Goal: Task Accomplishment & Management: Manage account settings

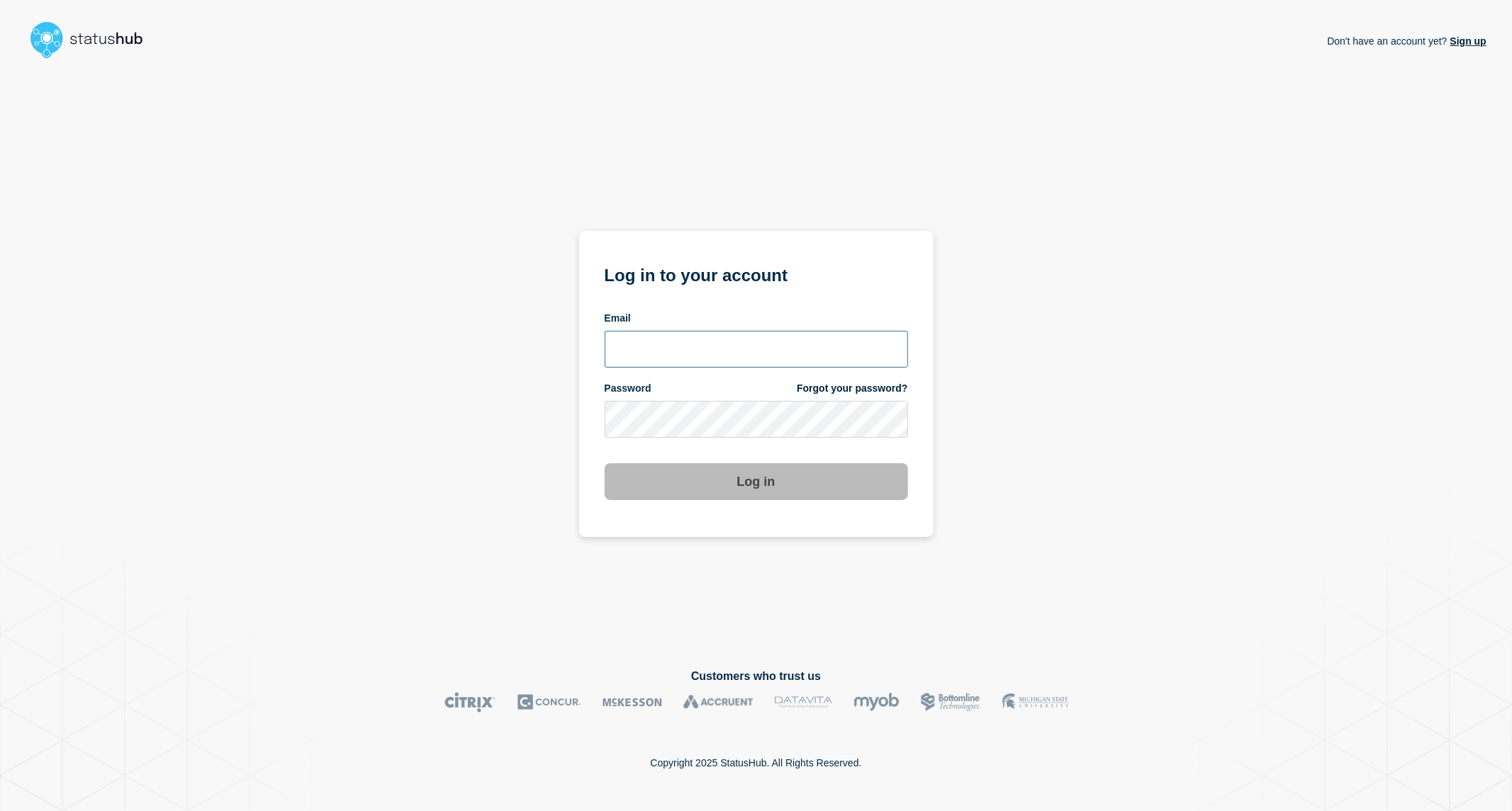
click at [760, 355] on input "email input" at bounding box center [756, 349] width 303 height 37
type input "[PERSON_NAME][EMAIL_ADDRESS][PERSON_NAME][DOMAIN_NAME]"
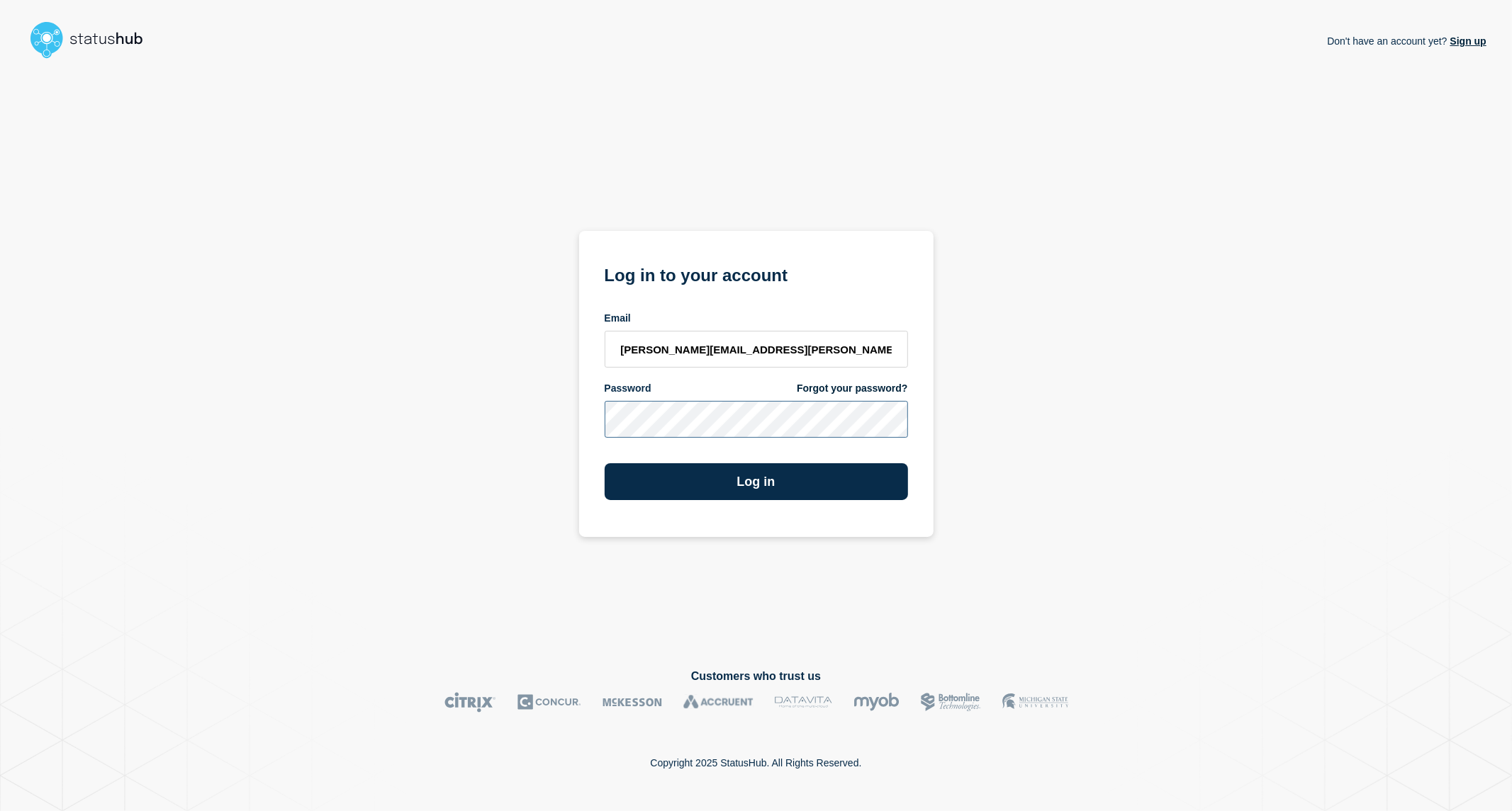
click at [604, 463] on button "Log in" at bounding box center [756, 482] width 303 height 37
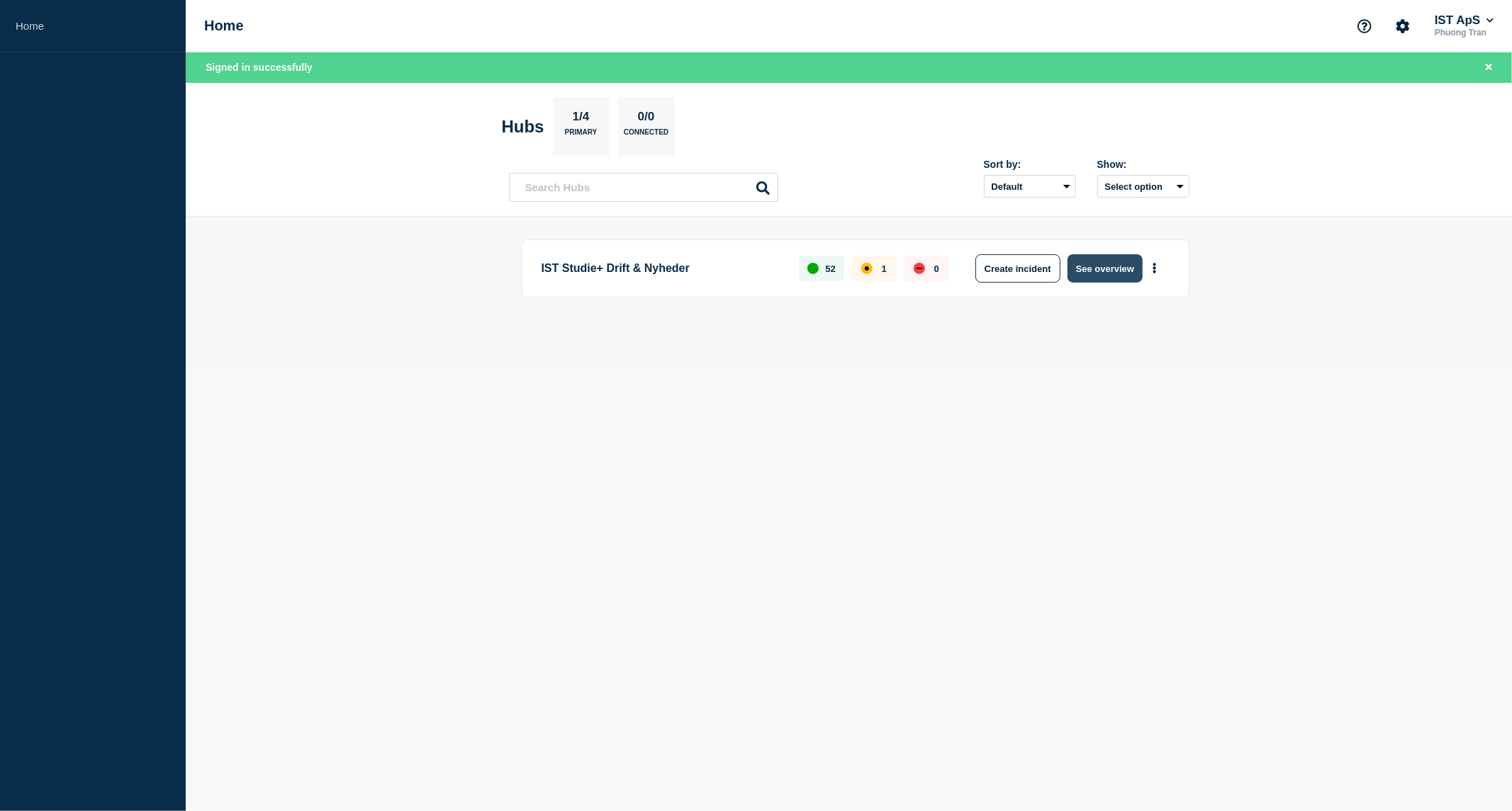
click at [1087, 270] on button "See overview" at bounding box center [1105, 268] width 75 height 28
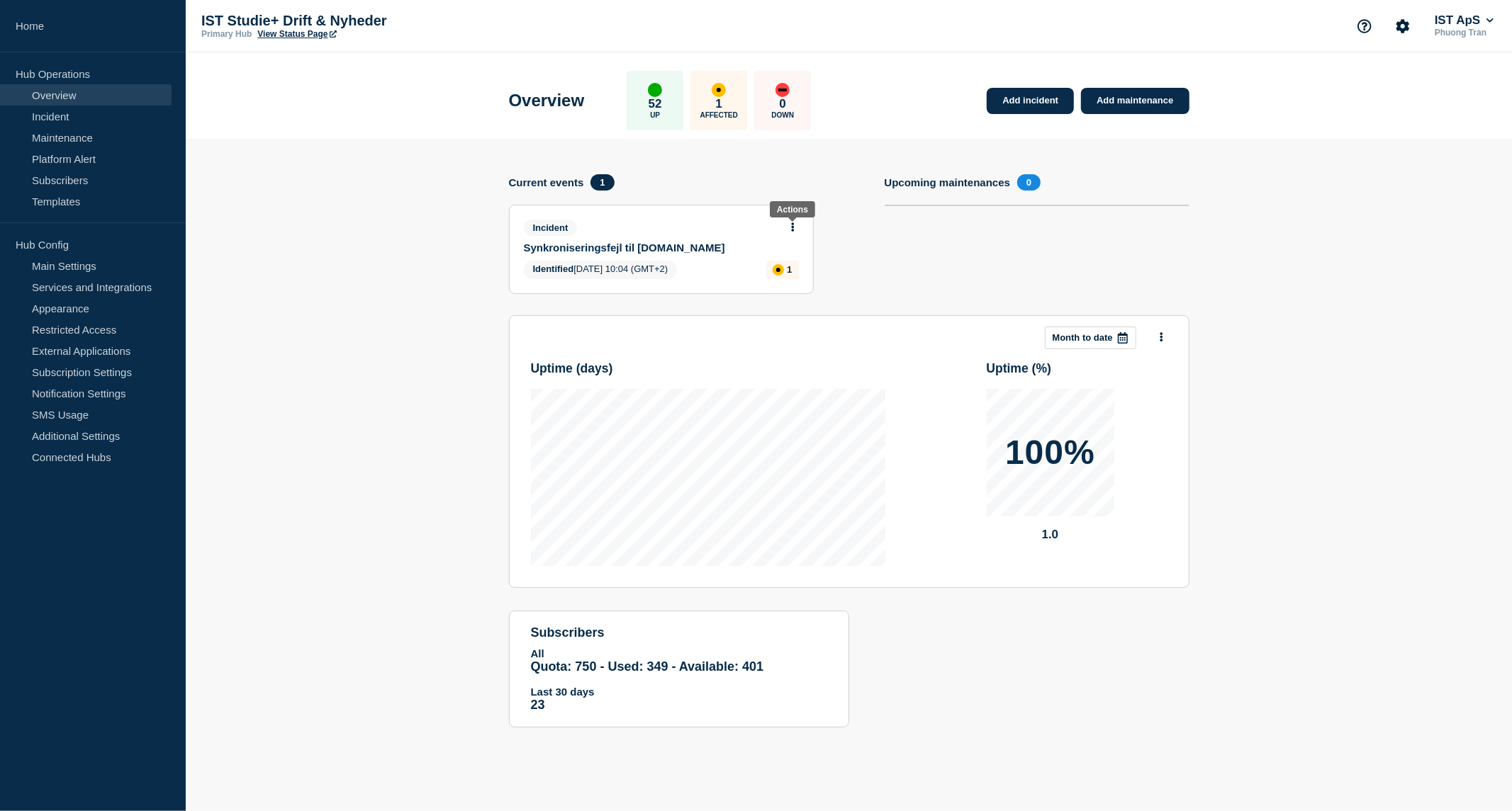
click at [794, 227] on icon at bounding box center [793, 226] width 3 height 9
click at [794, 285] on div "View incident Update incident" at bounding box center [792, 270] width 108 height 70
click at [794, 278] on link "Update incident" at bounding box center [792, 279] width 69 height 11
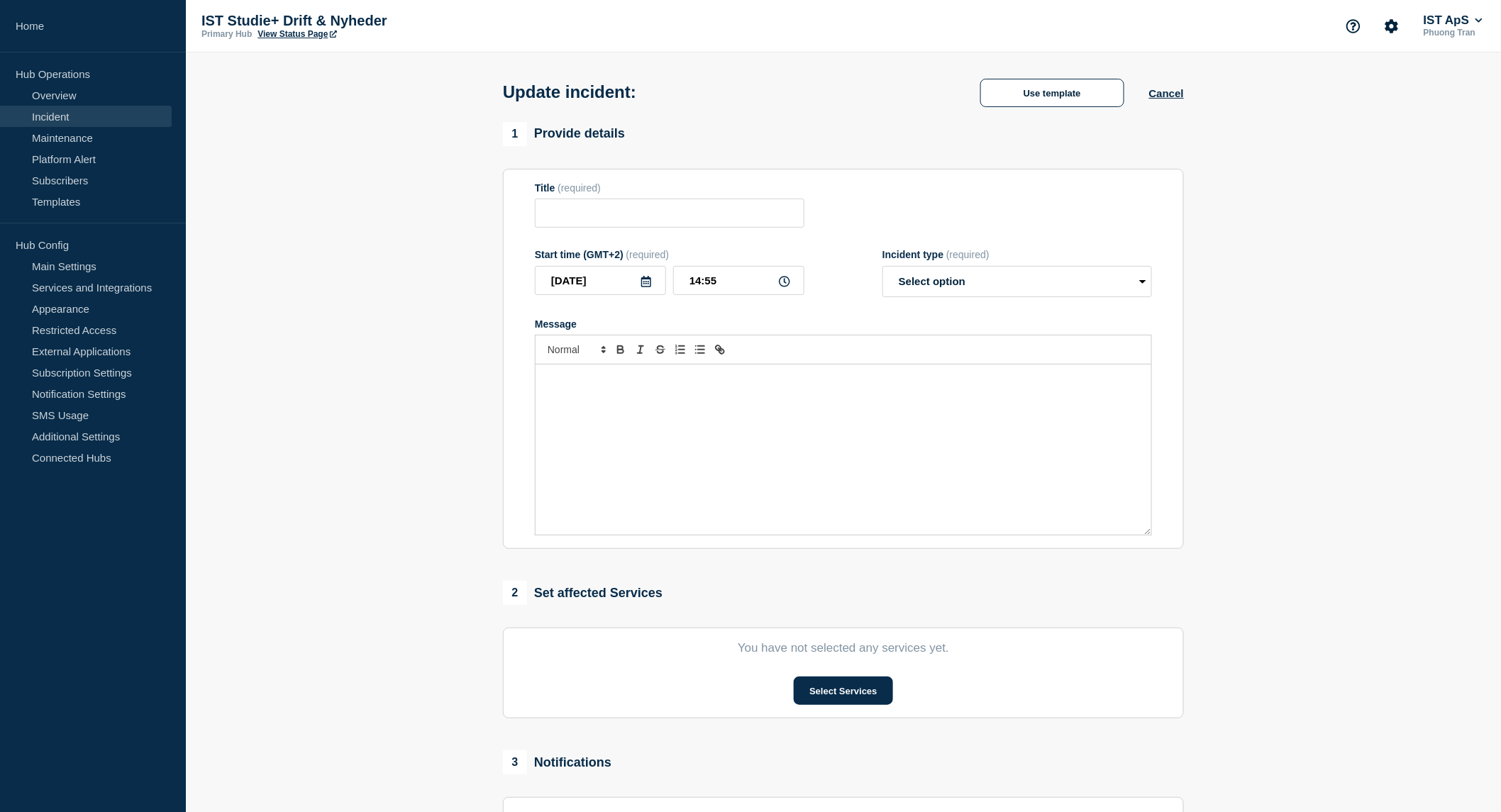
type input "Synkroniseringsfejl til voksenuddannelse.dk"
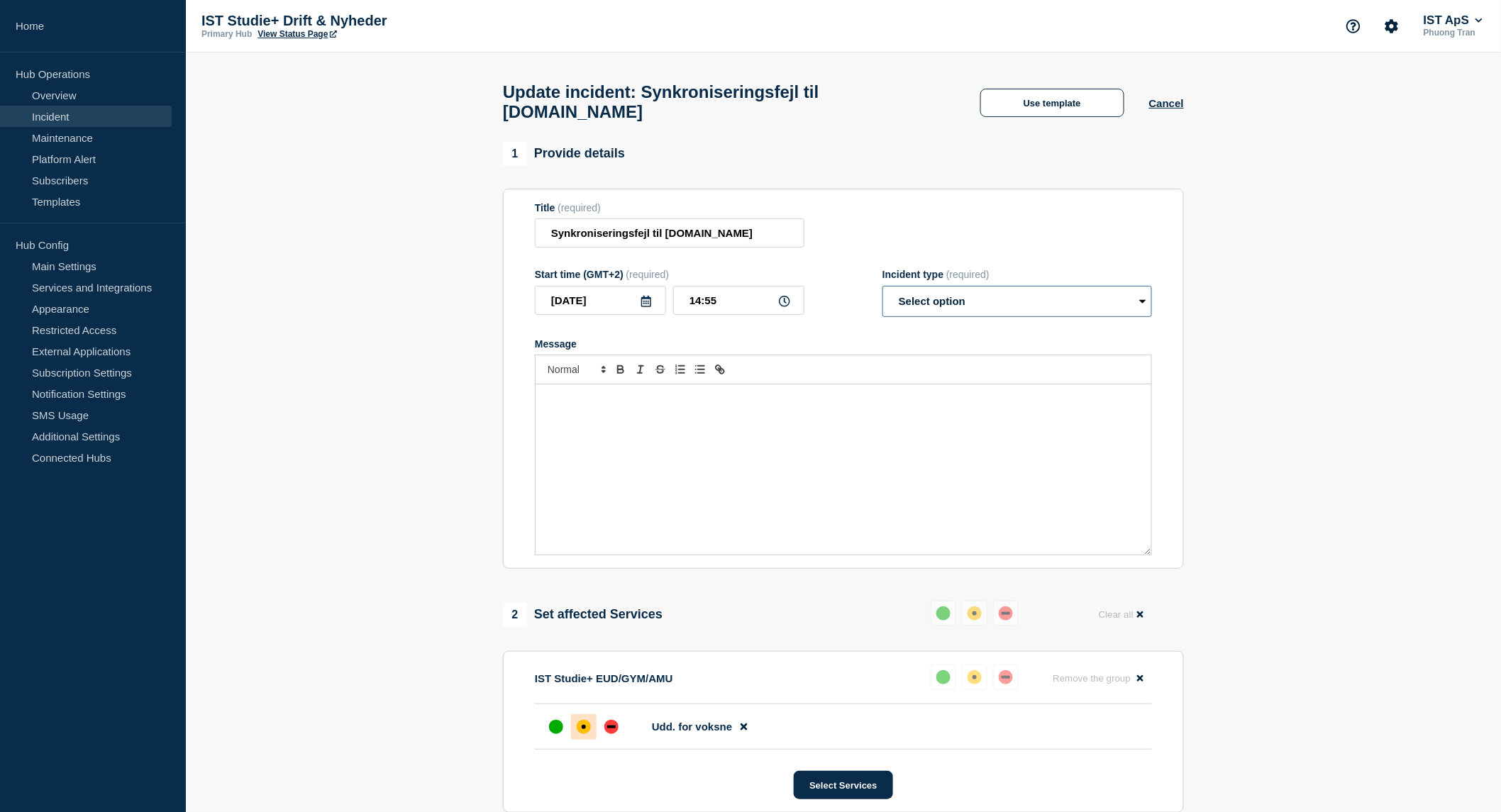
click at [1074, 311] on select "Select option Investigating Identified Monitoring Resolved" at bounding box center [1017, 301] width 270 height 32
select select "resolved"
click at [882, 294] on select "Select option Investigating Identified Monitoring Resolved" at bounding box center [1017, 301] width 270 height 32
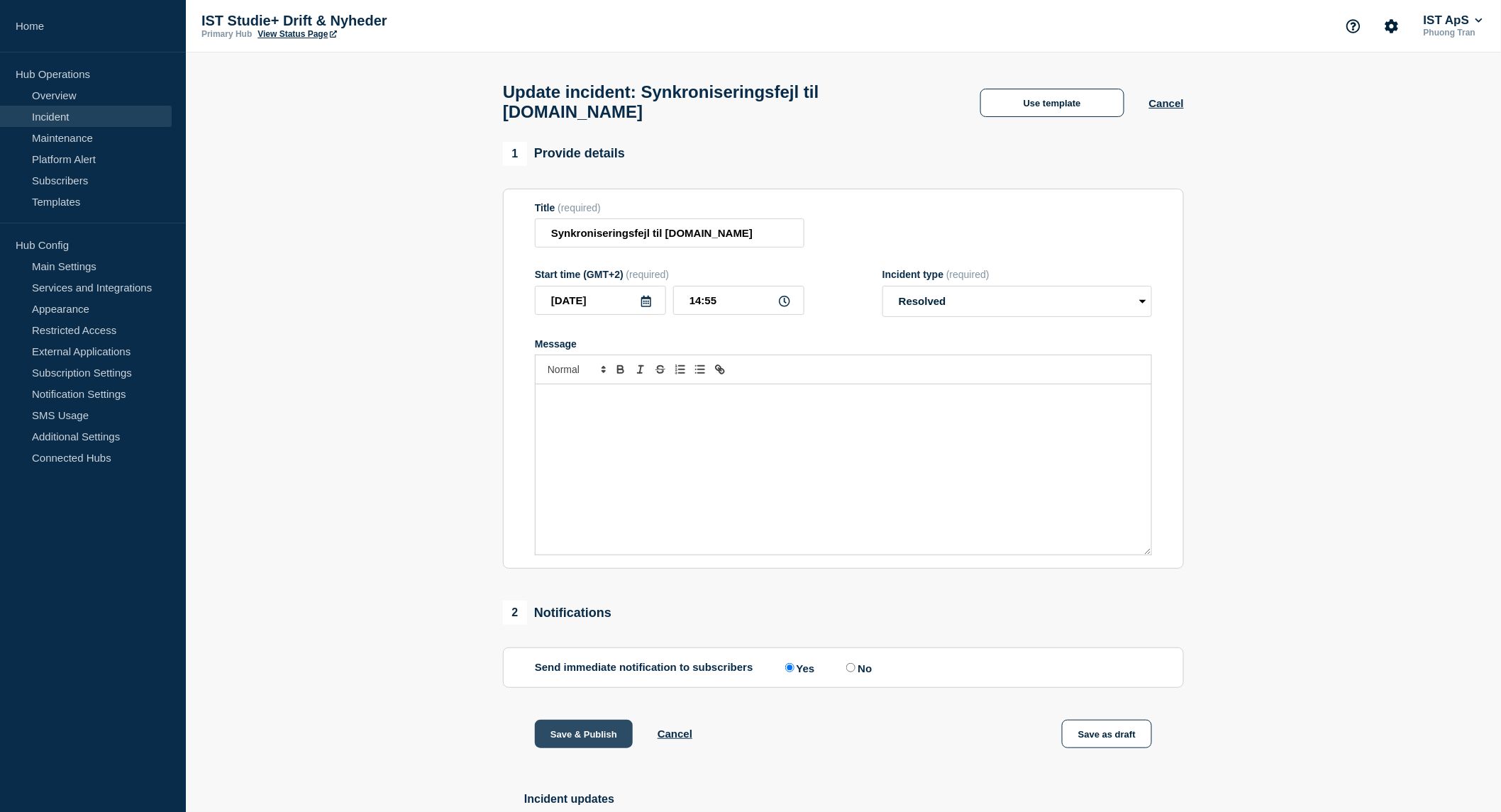
click at [596, 746] on button "Save & Publish" at bounding box center [584, 733] width 98 height 28
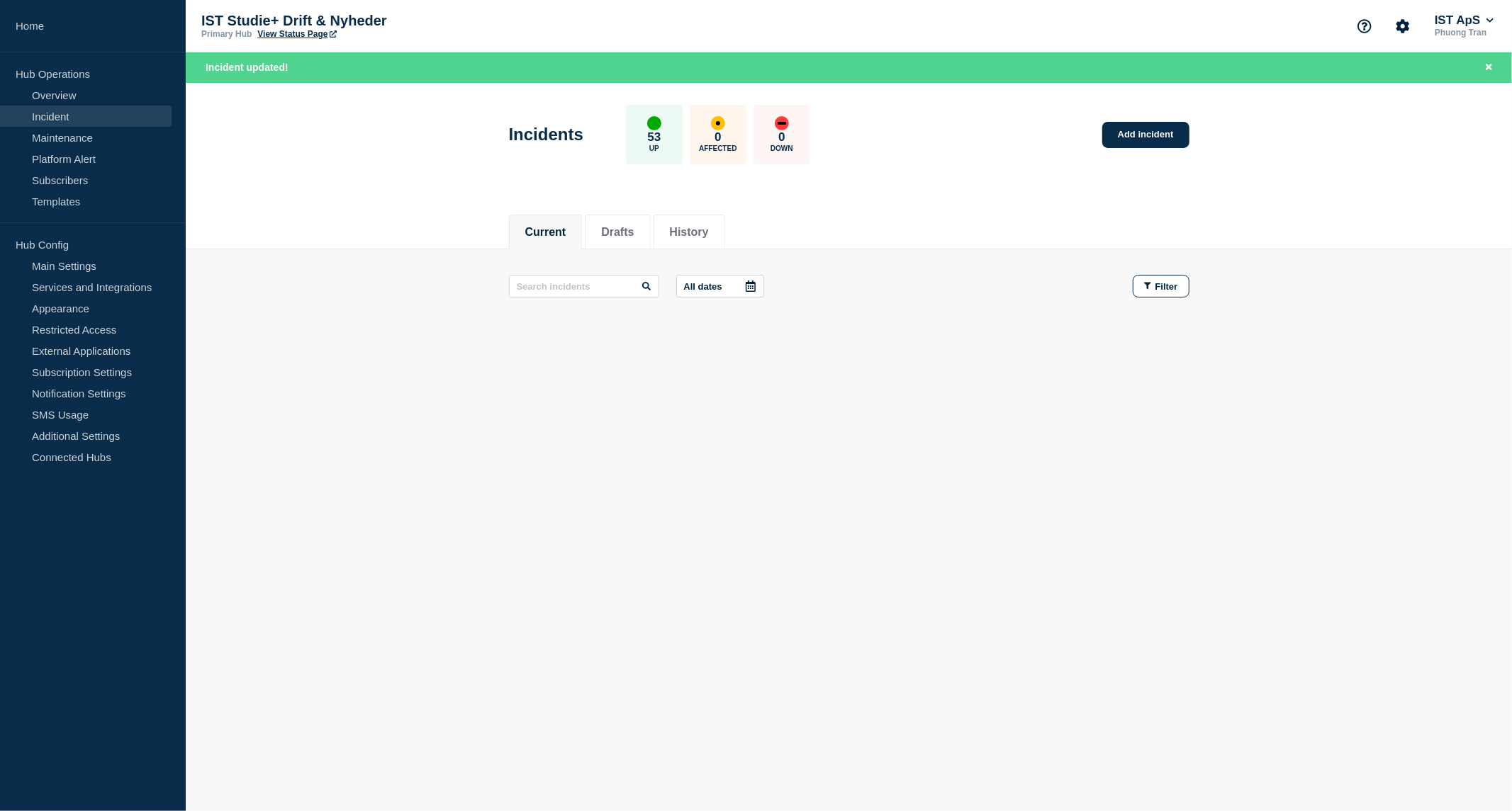
click at [78, 78] on p "Hub Operations" at bounding box center [93, 74] width 186 height 21
click at [65, 120] on link "Incident" at bounding box center [86, 116] width 172 height 21
click at [64, 92] on link "Overview" at bounding box center [86, 95] width 172 height 21
